Goal: Transaction & Acquisition: Purchase product/service

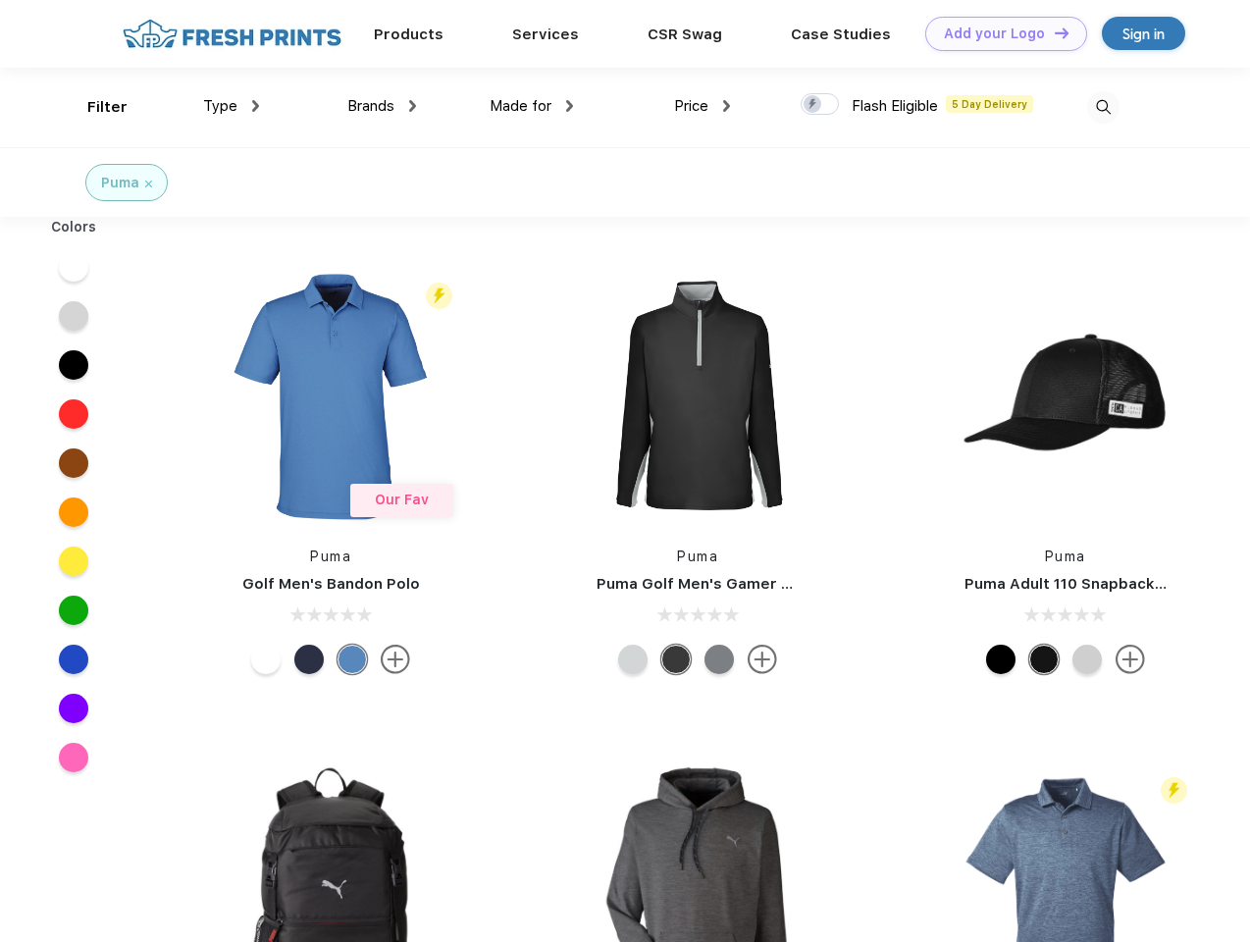
click at [999, 33] on link "Add your Logo Design Tool" at bounding box center [1006, 34] width 162 height 34
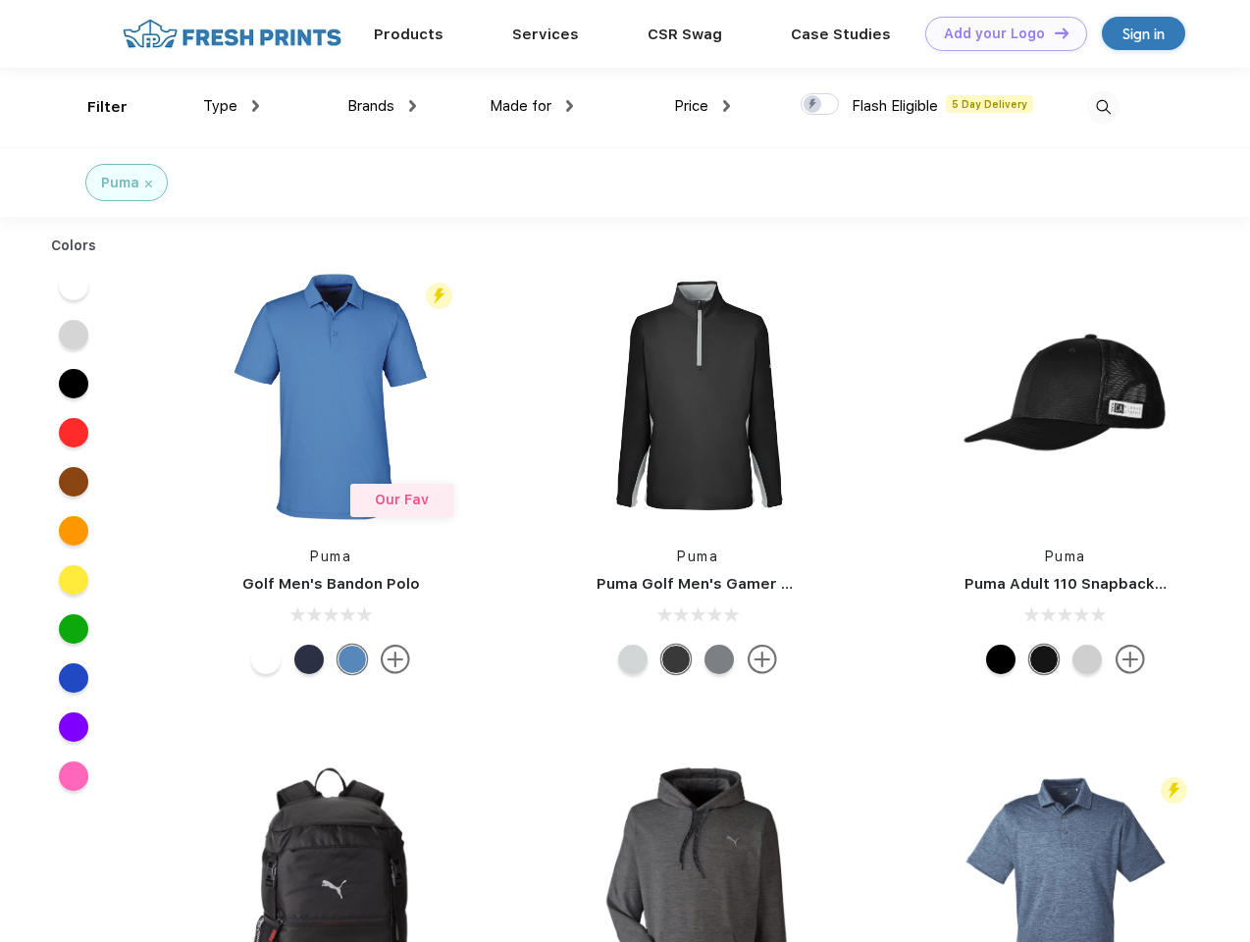
click at [0, 0] on div "Design Tool" at bounding box center [0, 0] width 0 height 0
click at [1053, 32] on link "Add your Logo Design Tool" at bounding box center [1006, 34] width 162 height 34
click at [94, 107] on div "Filter" at bounding box center [107, 107] width 40 height 23
click at [232, 106] on span "Type" at bounding box center [220, 106] width 34 height 18
click at [382, 106] on span "Brands" at bounding box center [370, 106] width 47 height 18
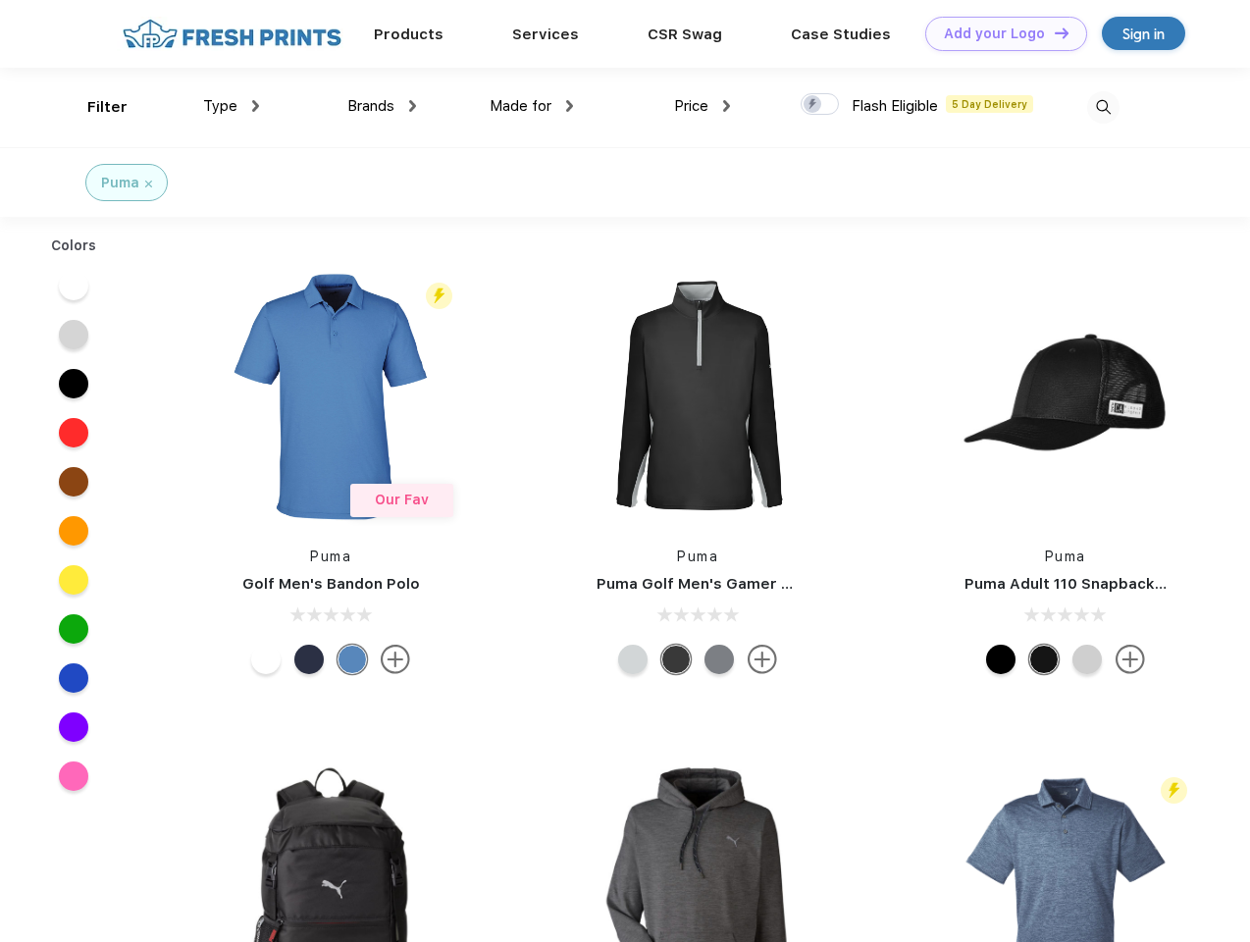
click at [532, 106] on span "Made for" at bounding box center [521, 106] width 62 height 18
click at [702, 106] on span "Price" at bounding box center [691, 106] width 34 height 18
click at [820, 105] on div at bounding box center [820, 104] width 38 height 22
click at [813, 105] on input "checkbox" at bounding box center [807, 98] width 13 height 13
click at [1103, 107] on img at bounding box center [1103, 107] width 32 height 32
